Goal: Transaction & Acquisition: Purchase product/service

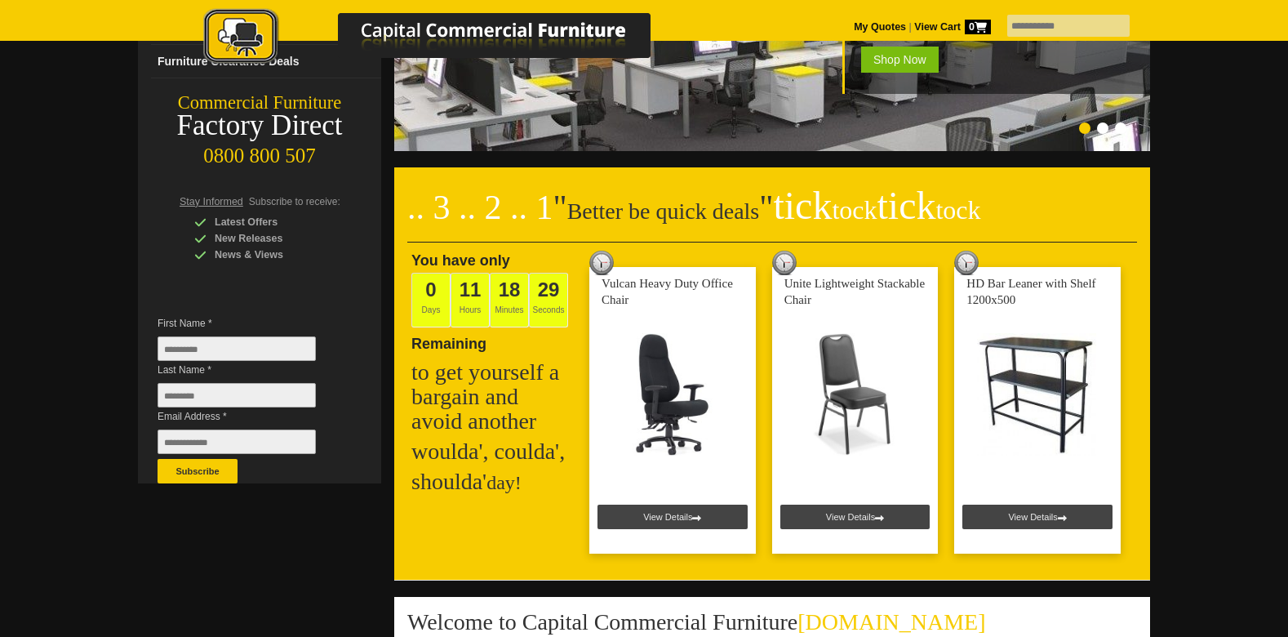
scroll to position [131, 0]
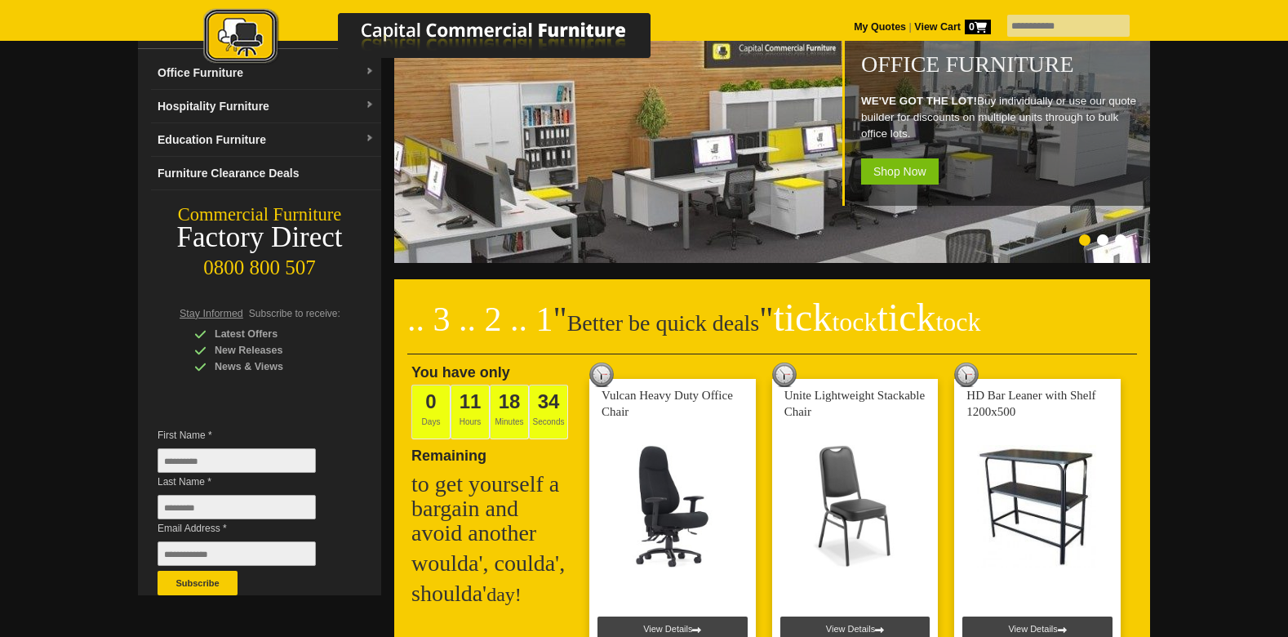
click at [376, 69] on picture at bounding box center [443, 64] width 571 height 11
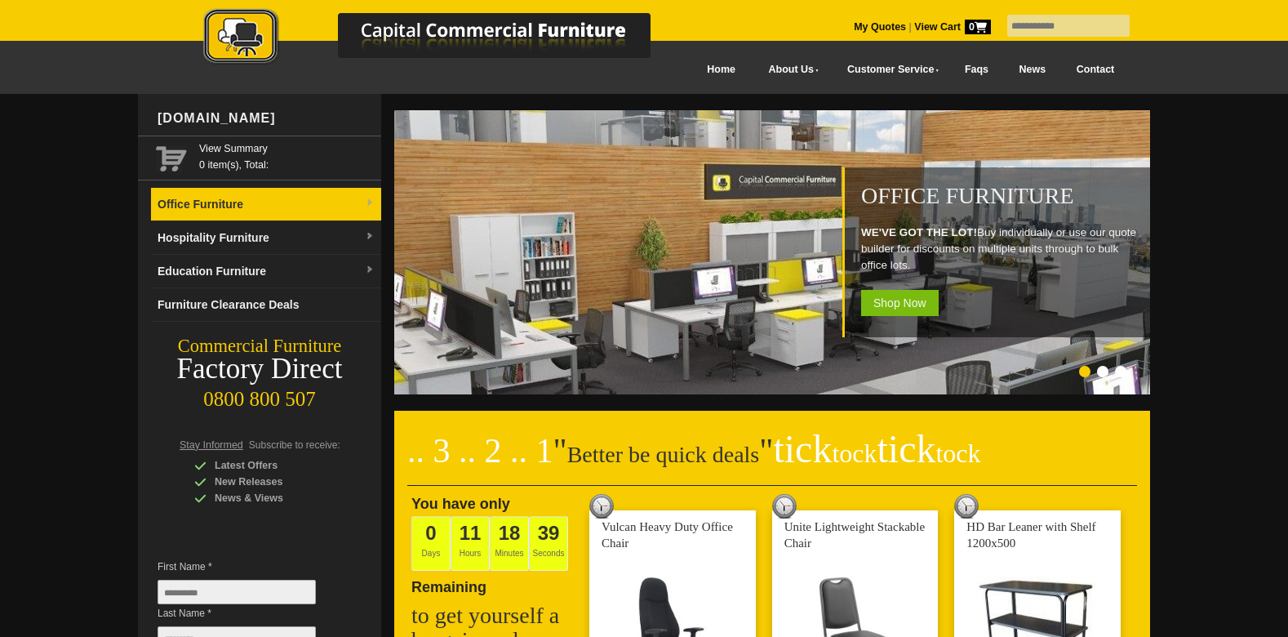
click at [269, 202] on link "Office Furniture" at bounding box center [266, 204] width 230 height 33
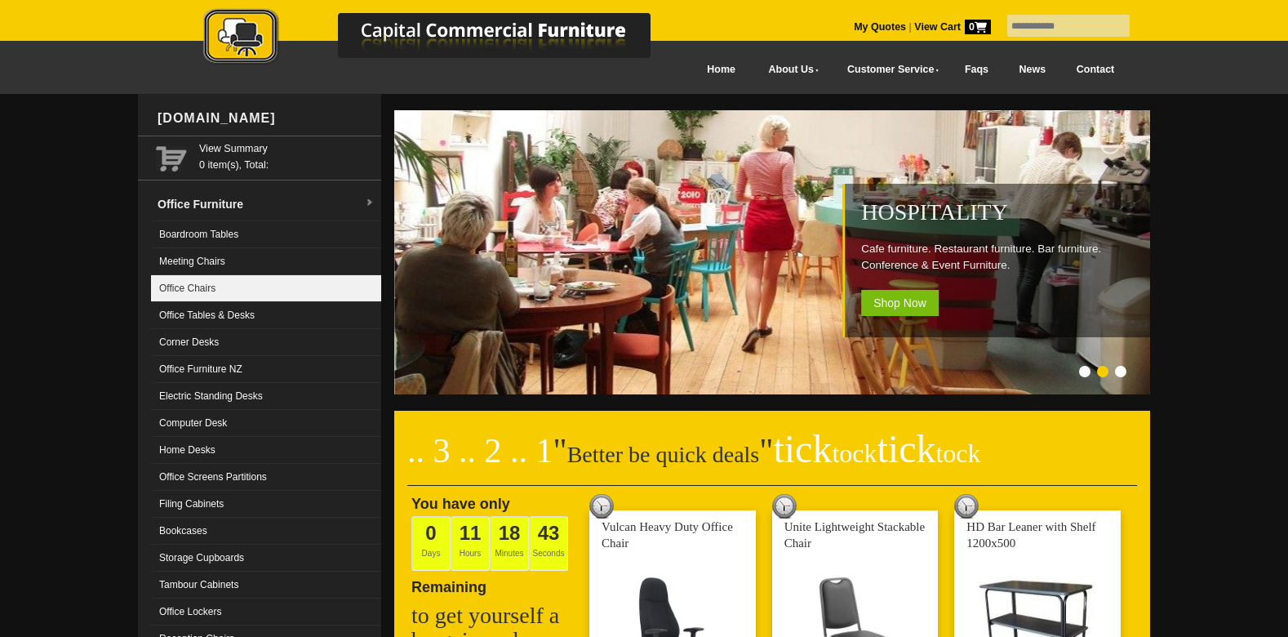
click at [252, 295] on link "Office Chairs" at bounding box center [266, 288] width 230 height 27
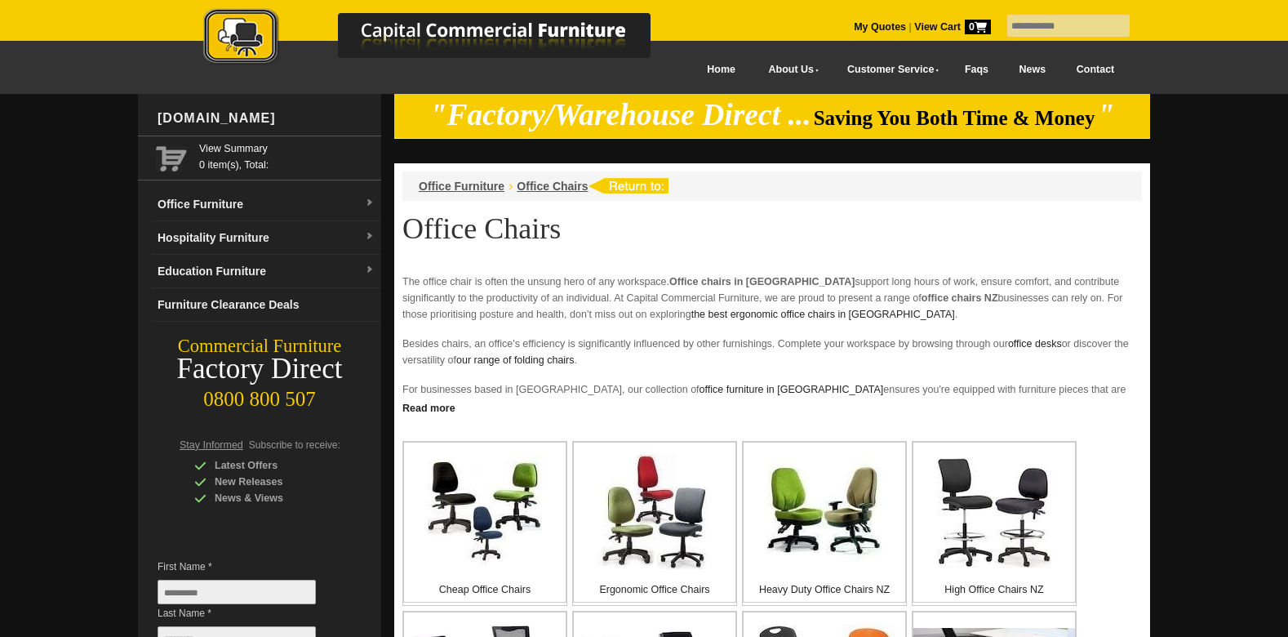
scroll to position [180, 0]
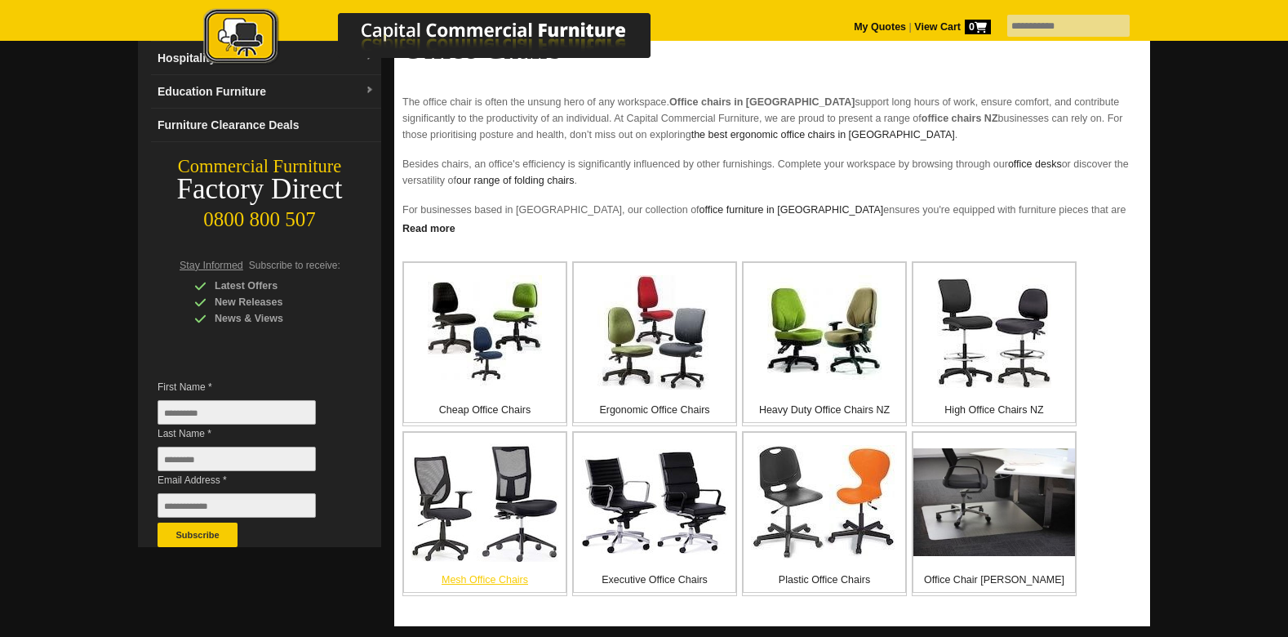
click at [510, 575] on p "Mesh Office Chairs" at bounding box center [485, 579] width 162 height 16
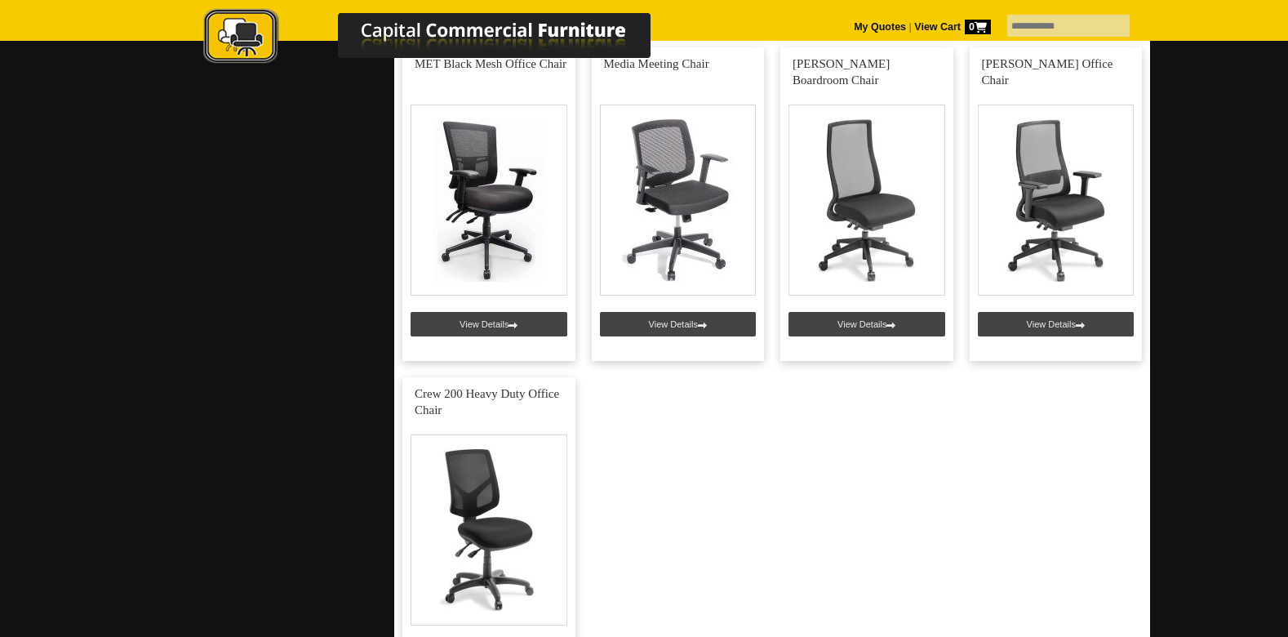
scroll to position [1867, 0]
